Goal: Task Accomplishment & Management: Complete application form

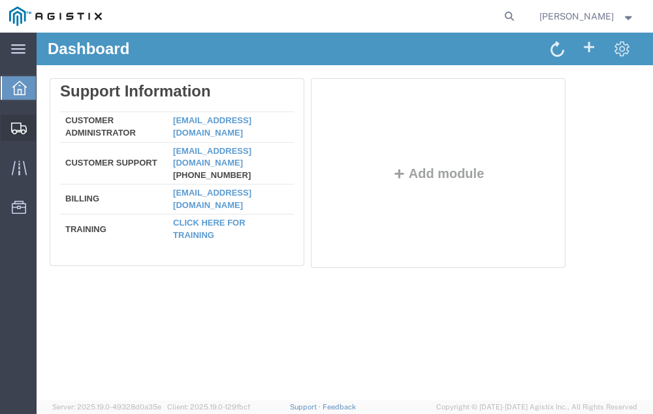
click at [0, 0] on span "Shipment Manager" at bounding box center [0, 0] width 0 height 0
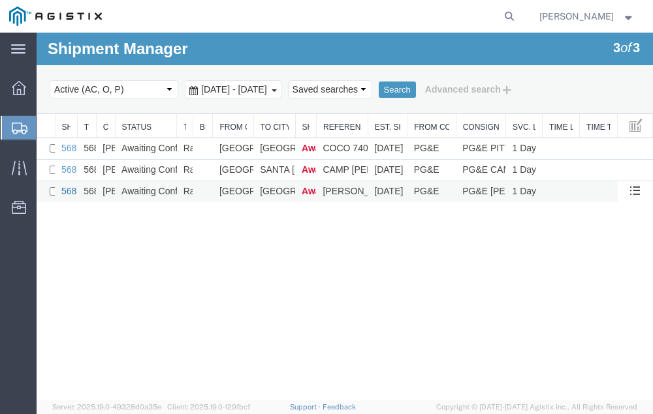
click at [68, 192] on link "56849020" at bounding box center [81, 191] width 40 height 10
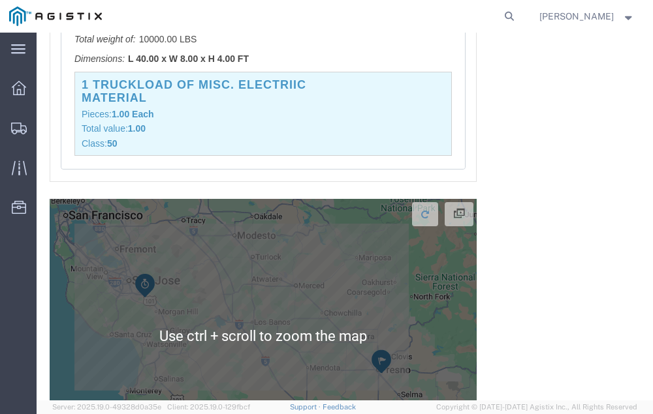
scroll to position [1540, 0]
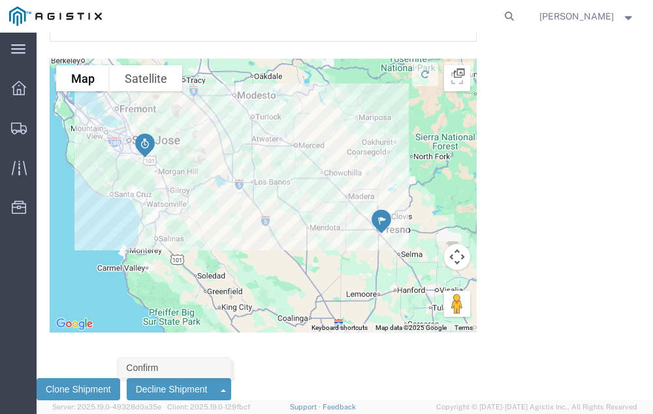
click link "Confirm"
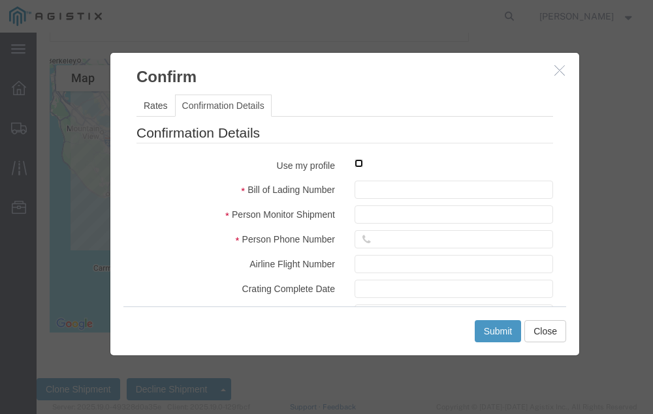
click input "checkbox"
checkbox input "true"
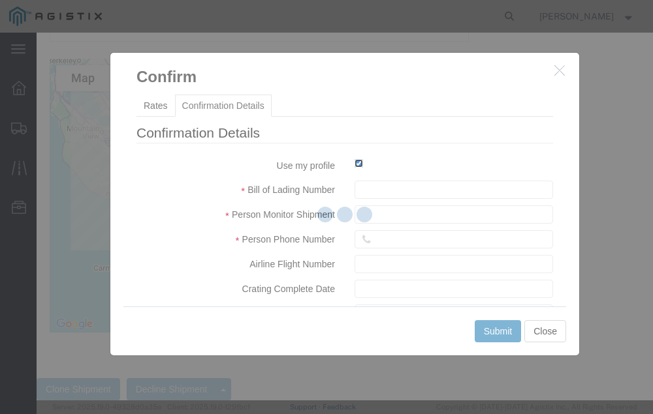
type input "[PERSON_NAME]"
type input "[PHONE_NUMBER]"
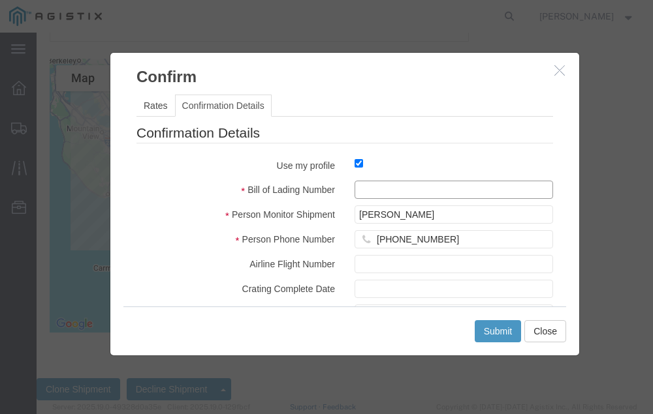
click input "text"
type input "56849020"
click button "Submit"
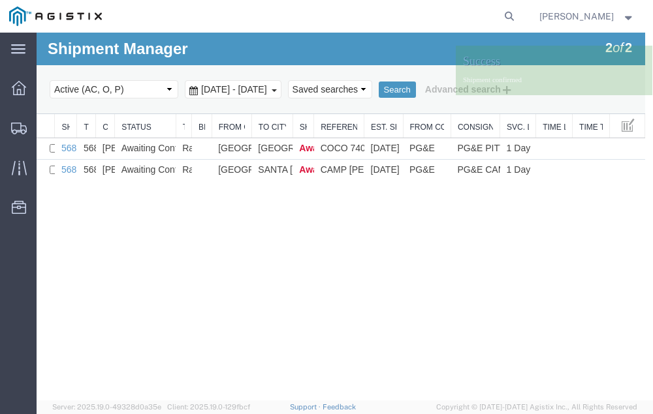
scroll to position [0, 0]
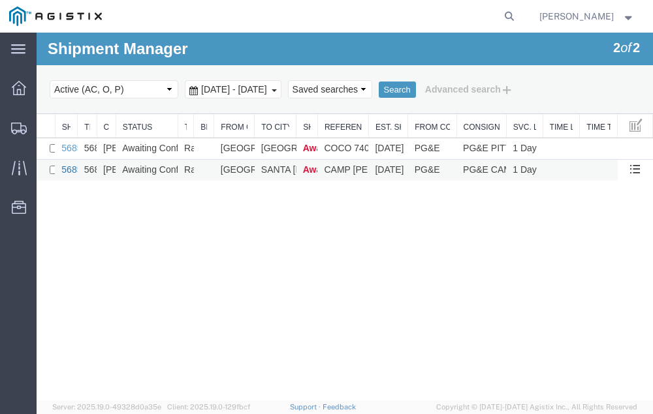
click at [70, 171] on link "56850569" at bounding box center [81, 169] width 40 height 10
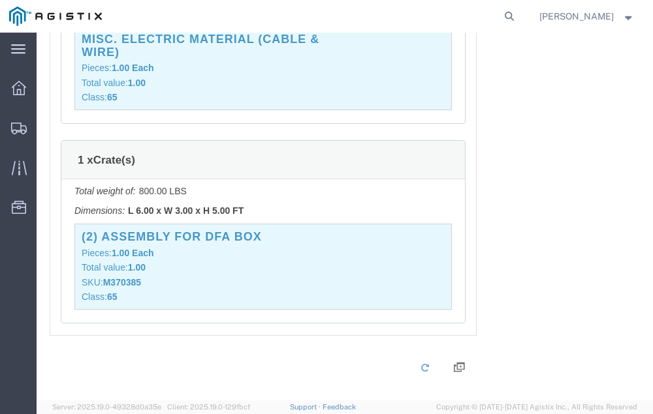
scroll to position [3382, 0]
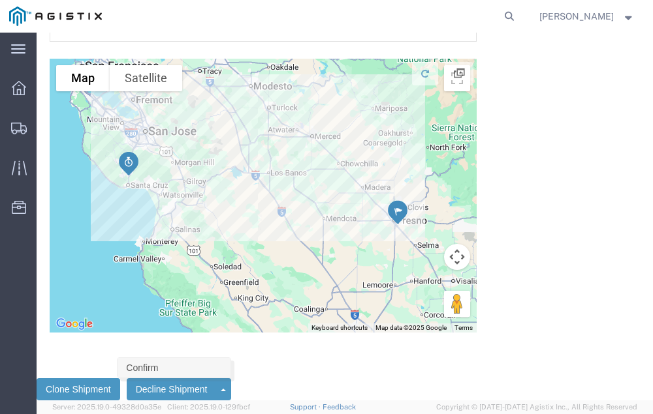
click link "Confirm"
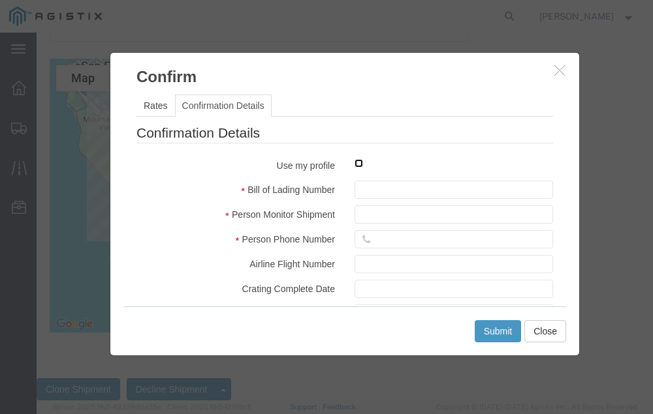
click input "checkbox"
checkbox input "true"
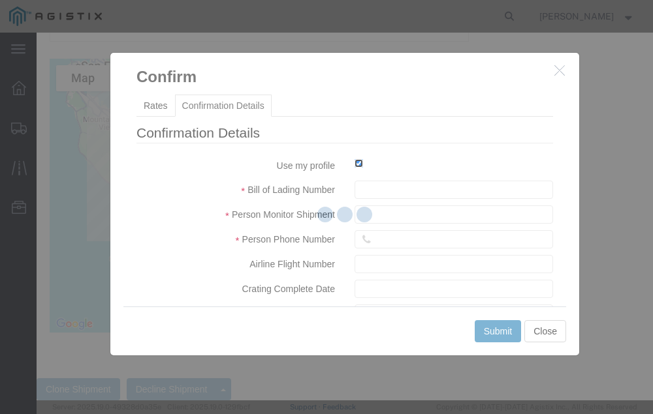
type input "[PERSON_NAME]"
type input "[PHONE_NUMBER]"
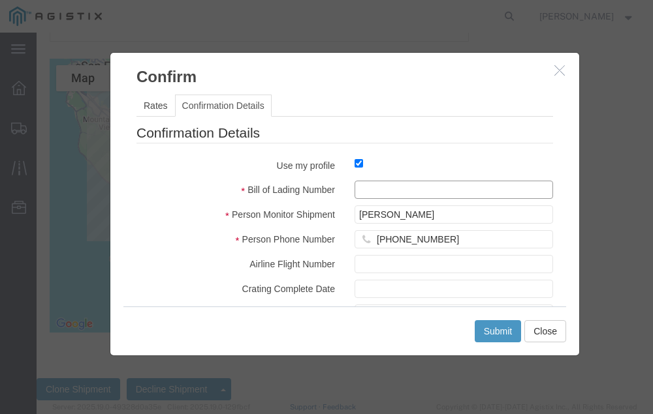
click input "text"
type input "56850569"
click button "Submit"
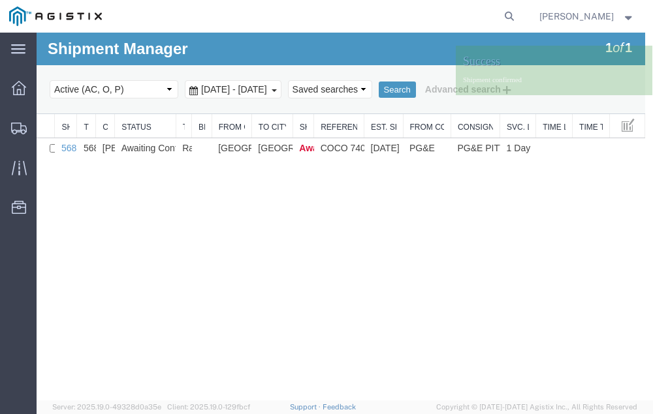
scroll to position [0, 0]
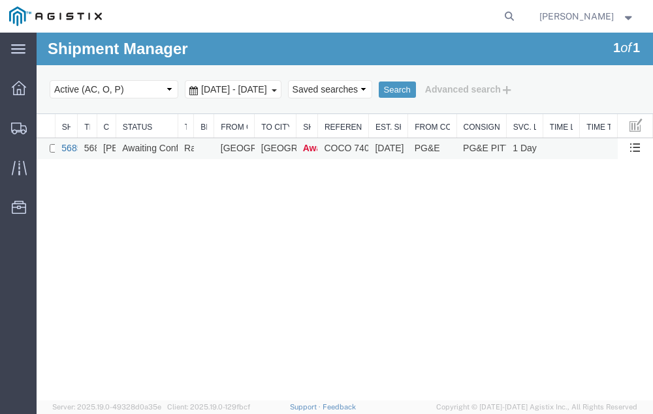
click at [69, 147] on link "56851803" at bounding box center [81, 148] width 40 height 10
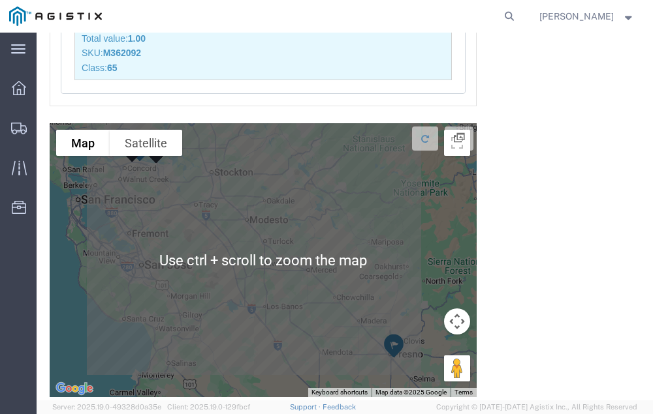
scroll to position [4460, 0]
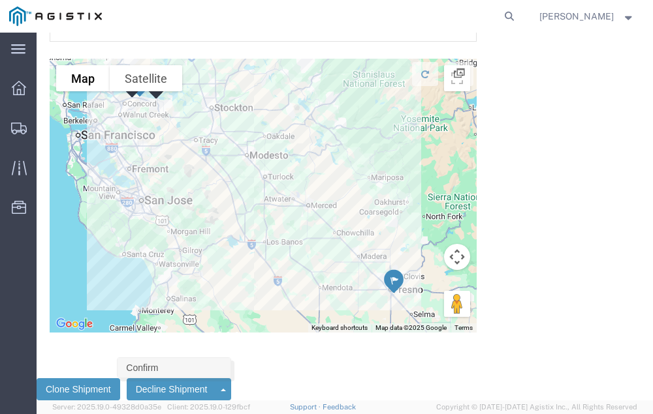
click link "Confirm"
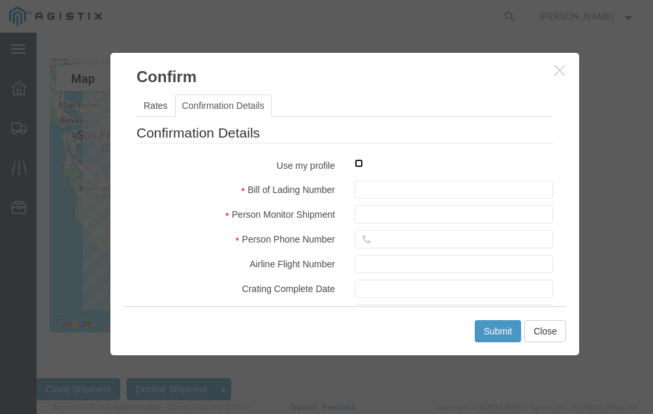
click input "checkbox"
checkbox input "true"
type input "[PERSON_NAME]"
type input "[PHONE_NUMBER]"
click input "text"
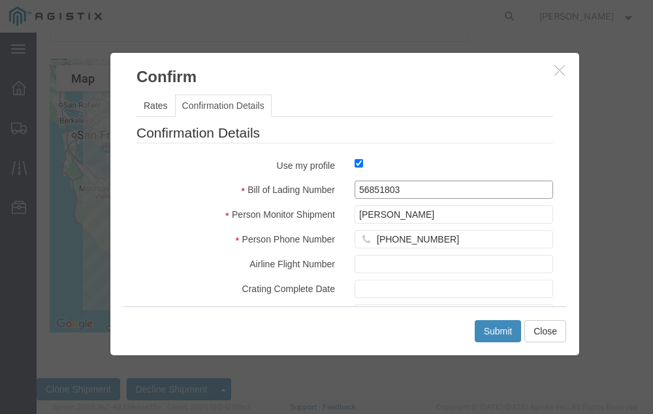
type input "56851803"
click button "Submit"
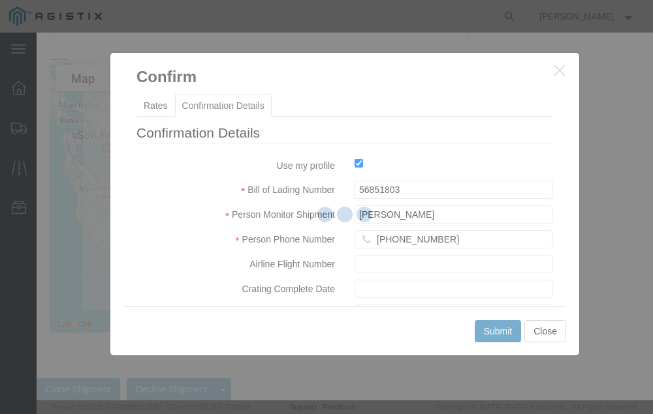
scroll to position [0, 0]
